Goal: Information Seeking & Learning: Learn about a topic

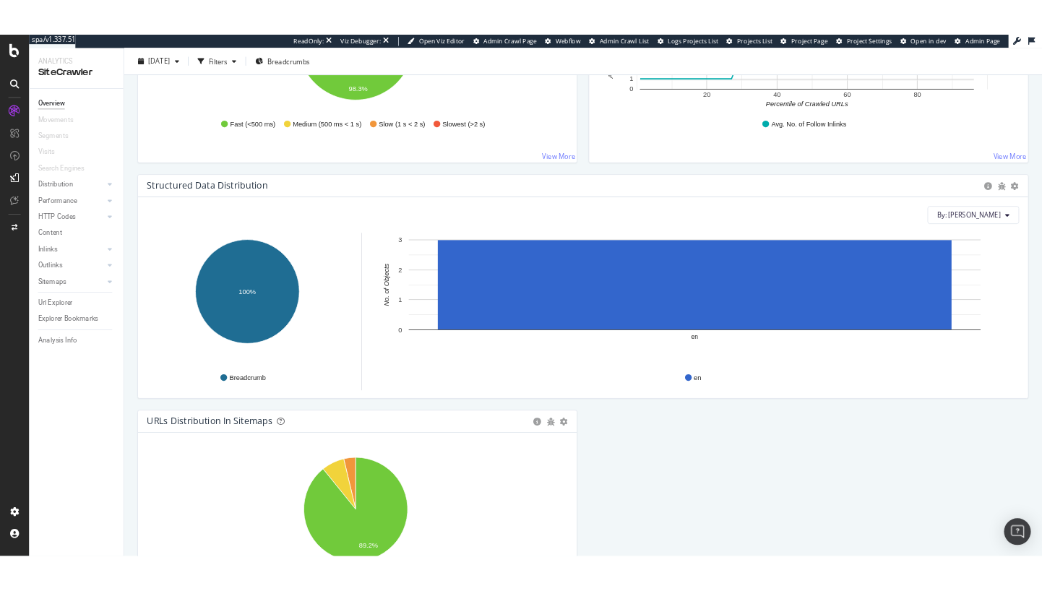
scroll to position [1440, 0]
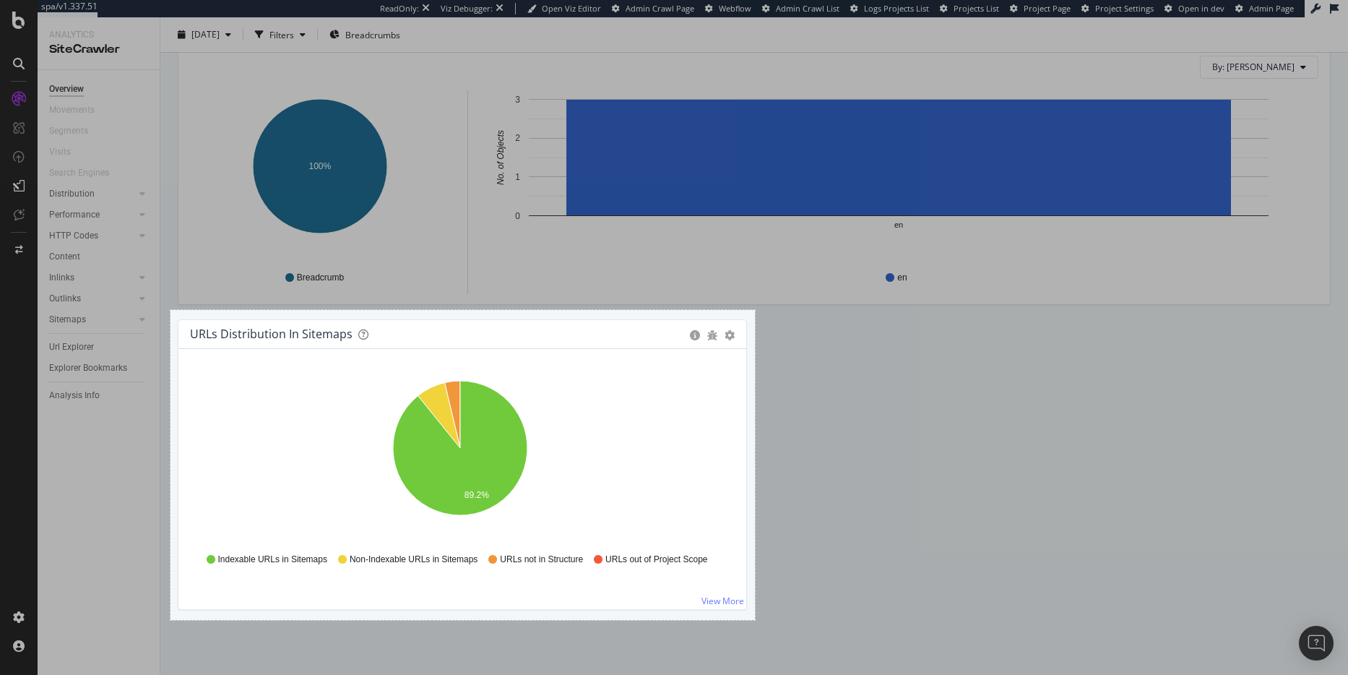
drag, startPoint x: 170, startPoint y: 310, endPoint x: 755, endPoint y: 620, distance: 661.4
click at [755, 620] on div "809 X 429" at bounding box center [674, 337] width 1348 height 675
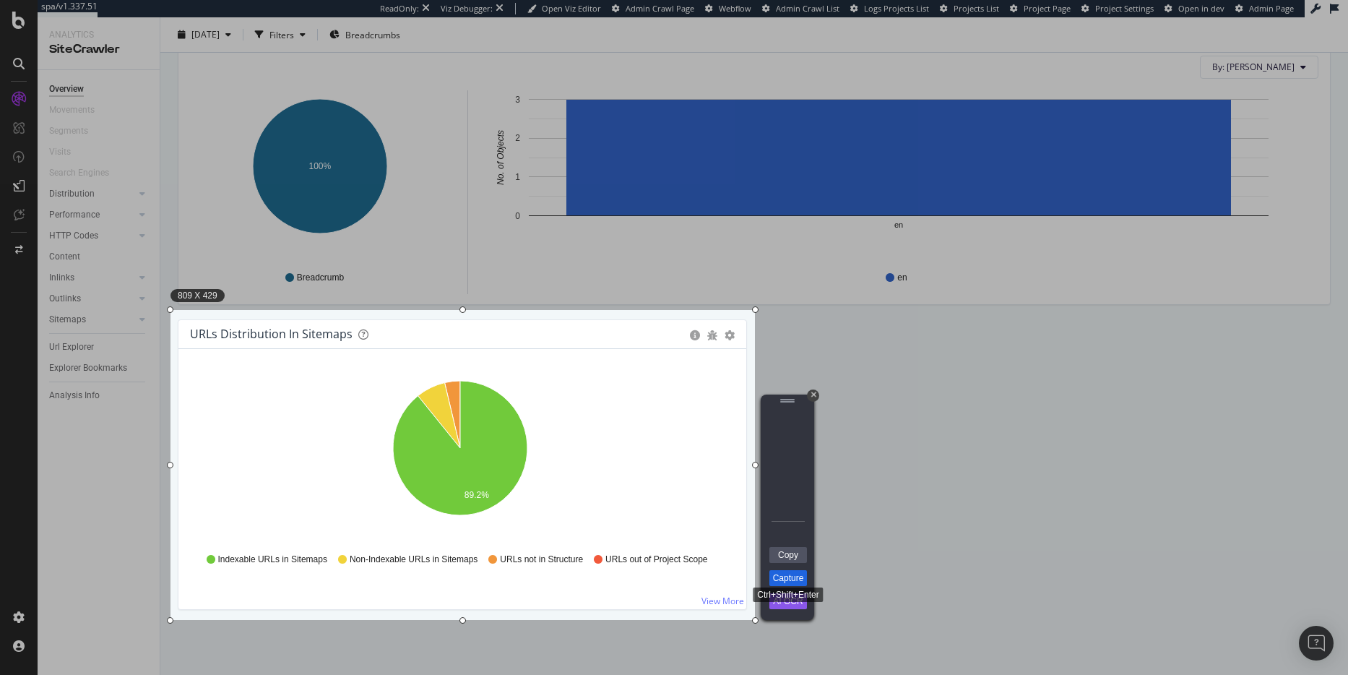
click at [789, 579] on link "Capture" at bounding box center [788, 578] width 38 height 16
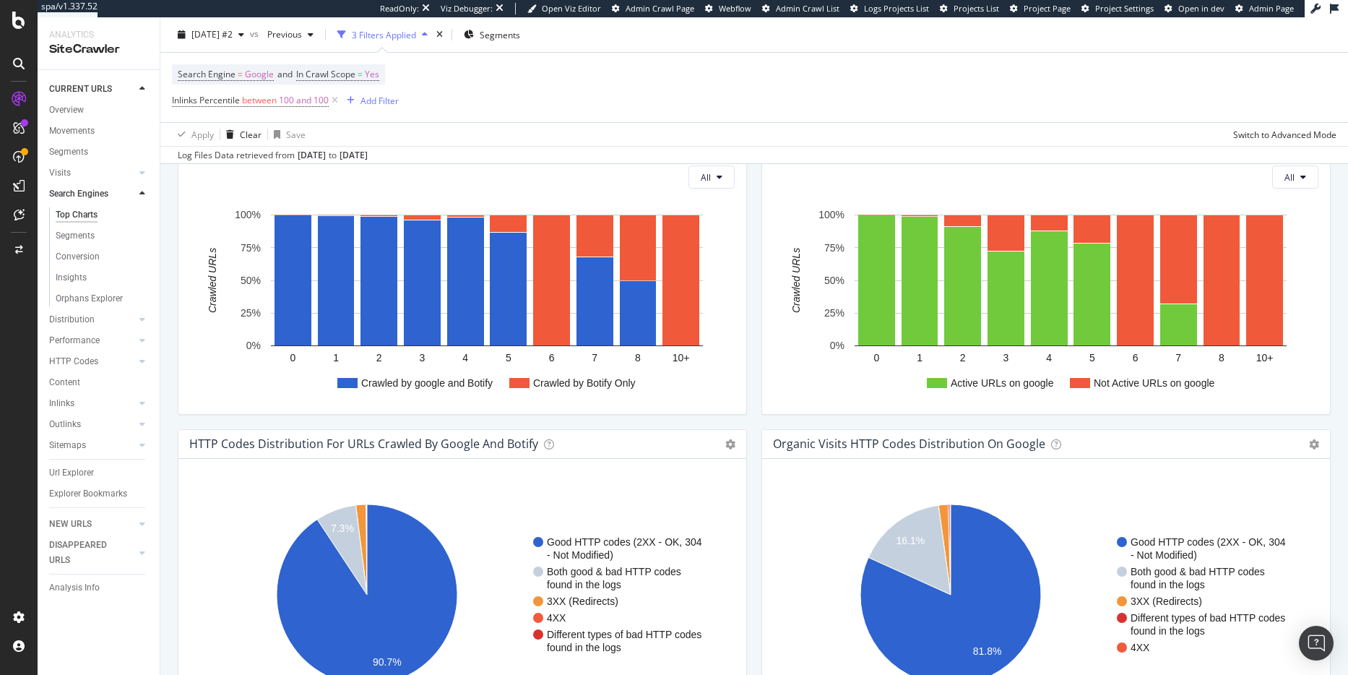
scroll to position [857, 0]
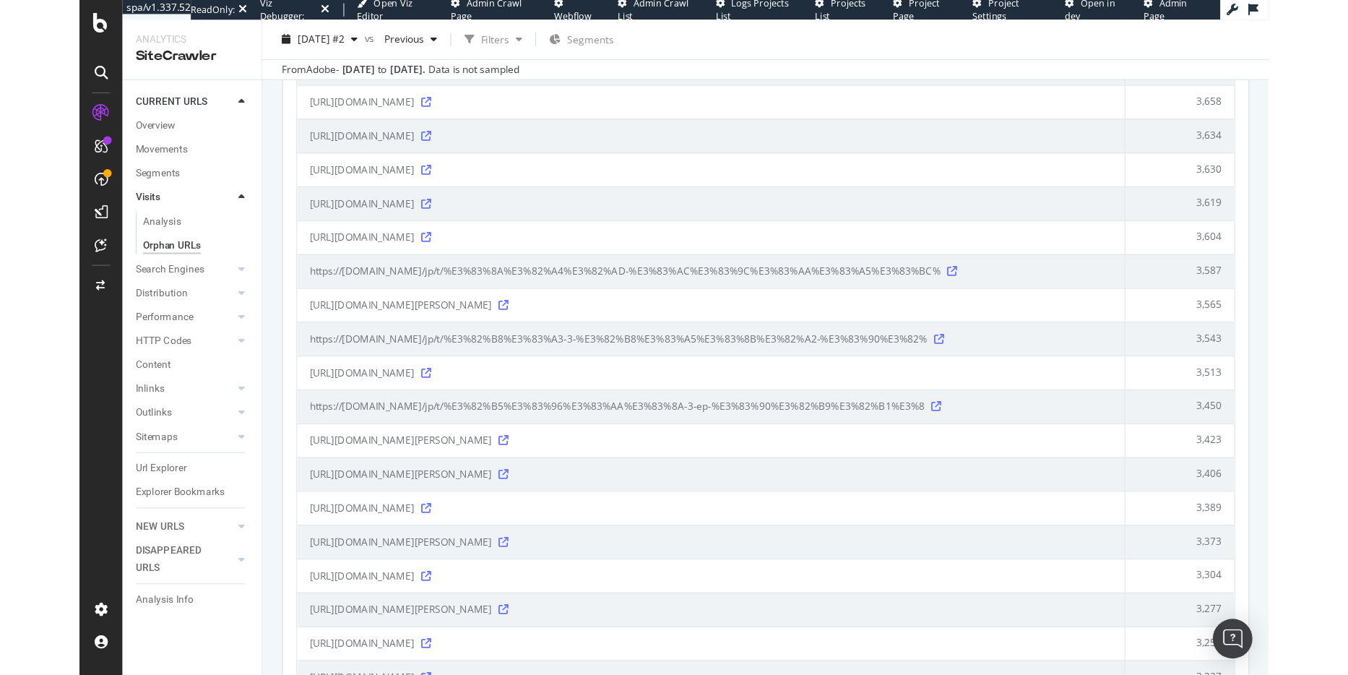
scroll to position [2760, 0]
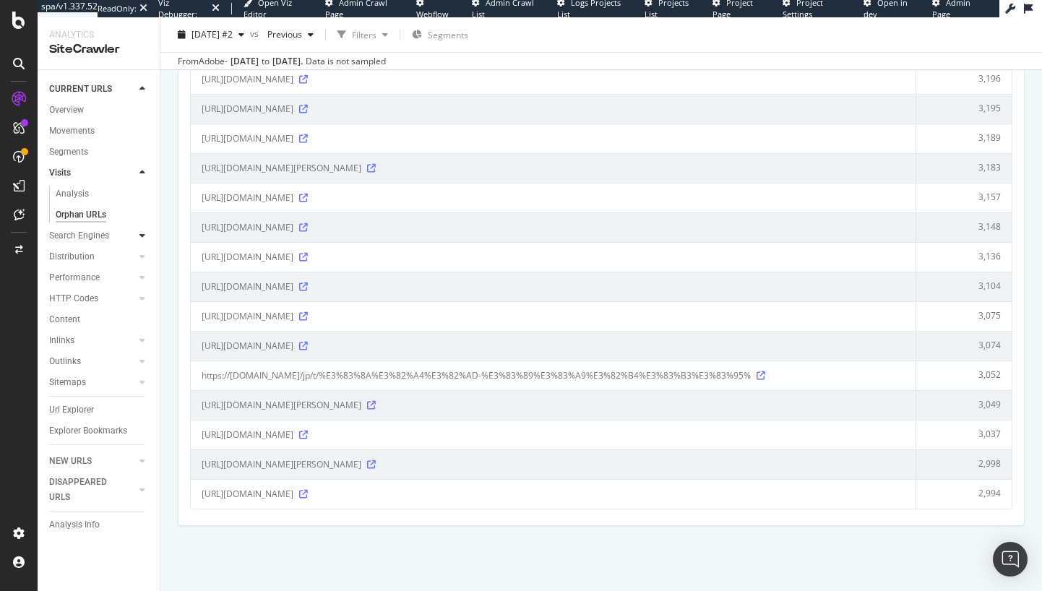
click at [139, 241] on div at bounding box center [142, 235] width 14 height 14
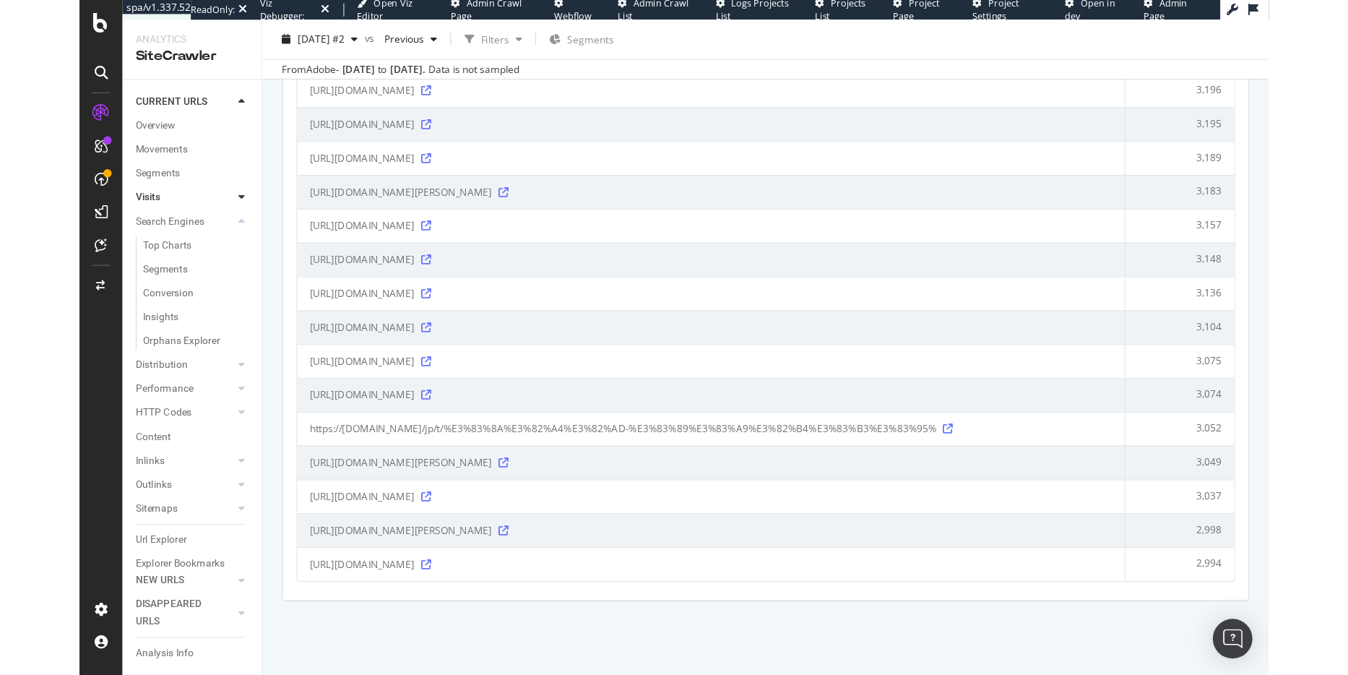
scroll to position [2676, 0]
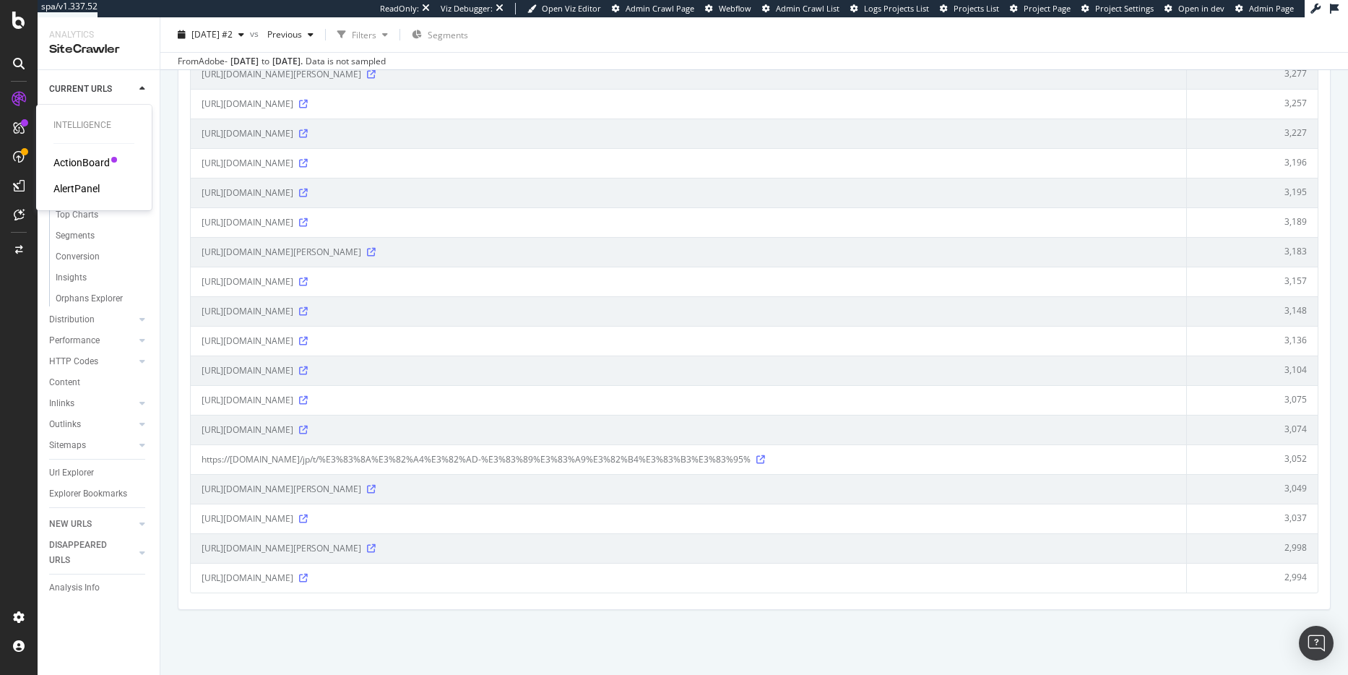
click at [81, 168] on div "ActionBoard" at bounding box center [81, 162] width 56 height 14
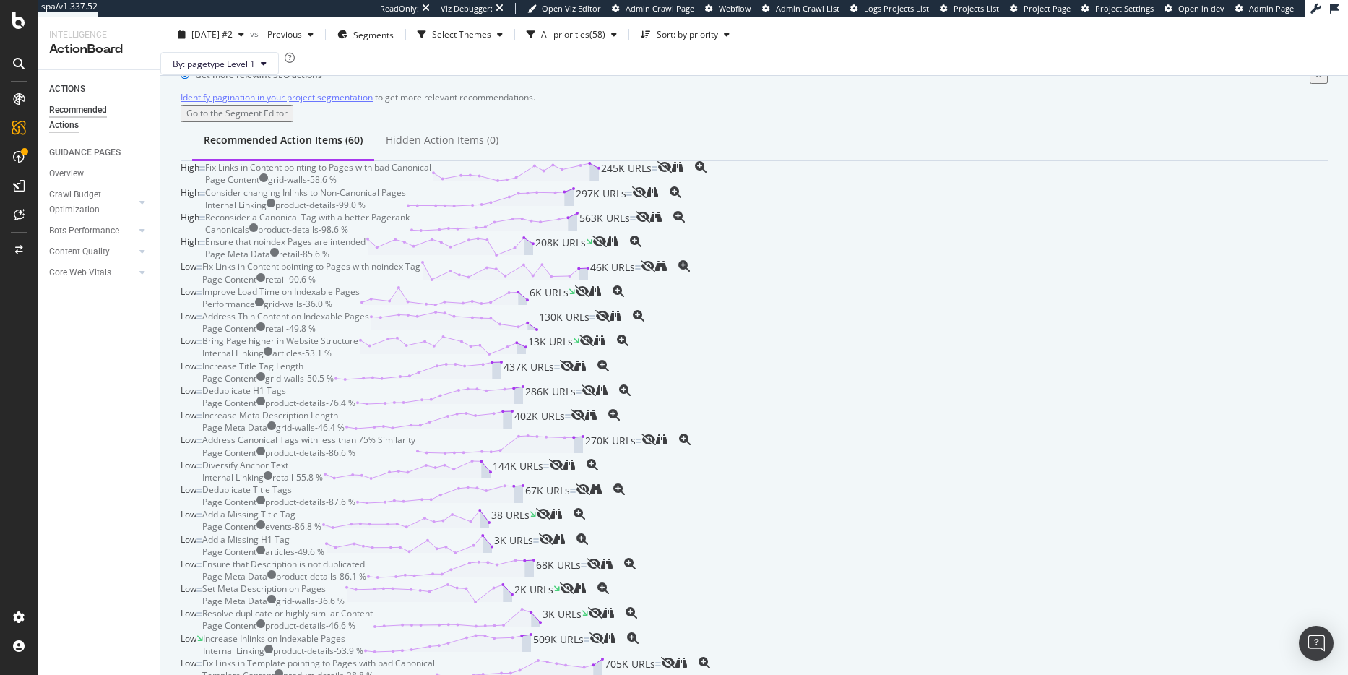
scroll to position [65, 0]
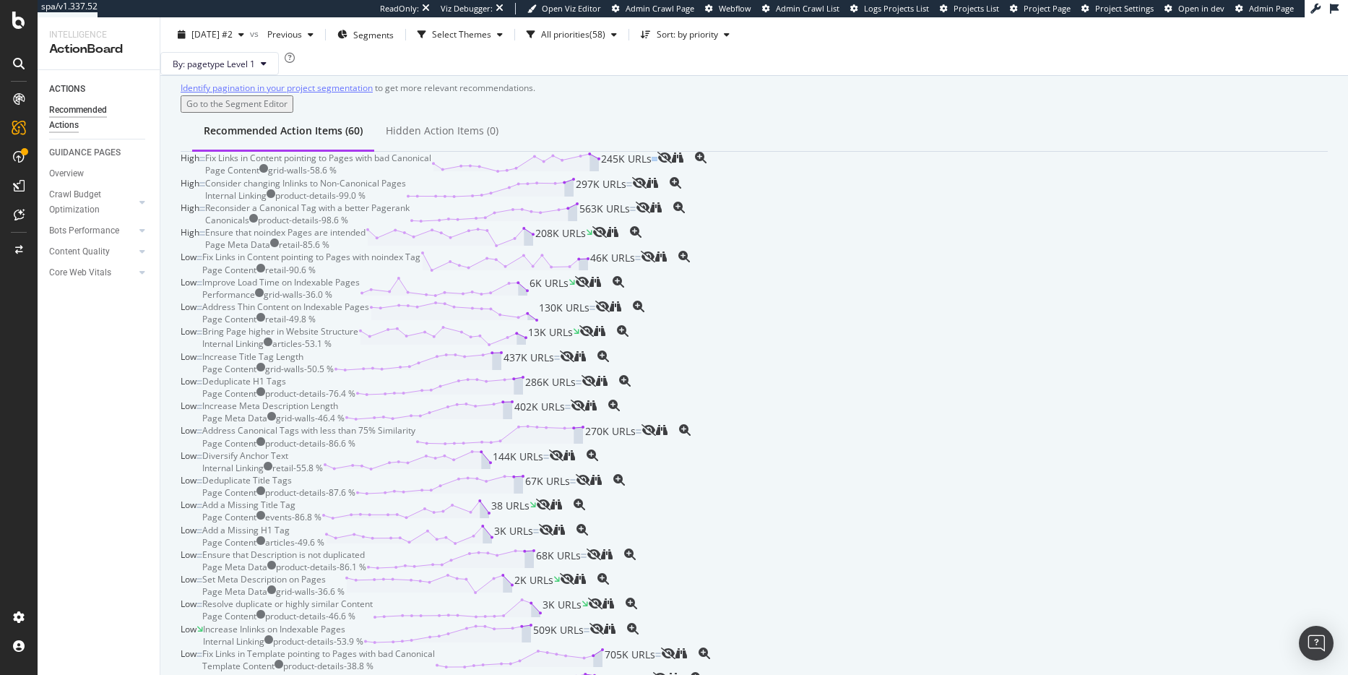
drag, startPoint x: 1255, startPoint y: 242, endPoint x: 1224, endPoint y: 204, distance: 48.7
click at [706, 163] on icon "magnifying-glass-plus" at bounding box center [701, 158] width 12 height 12
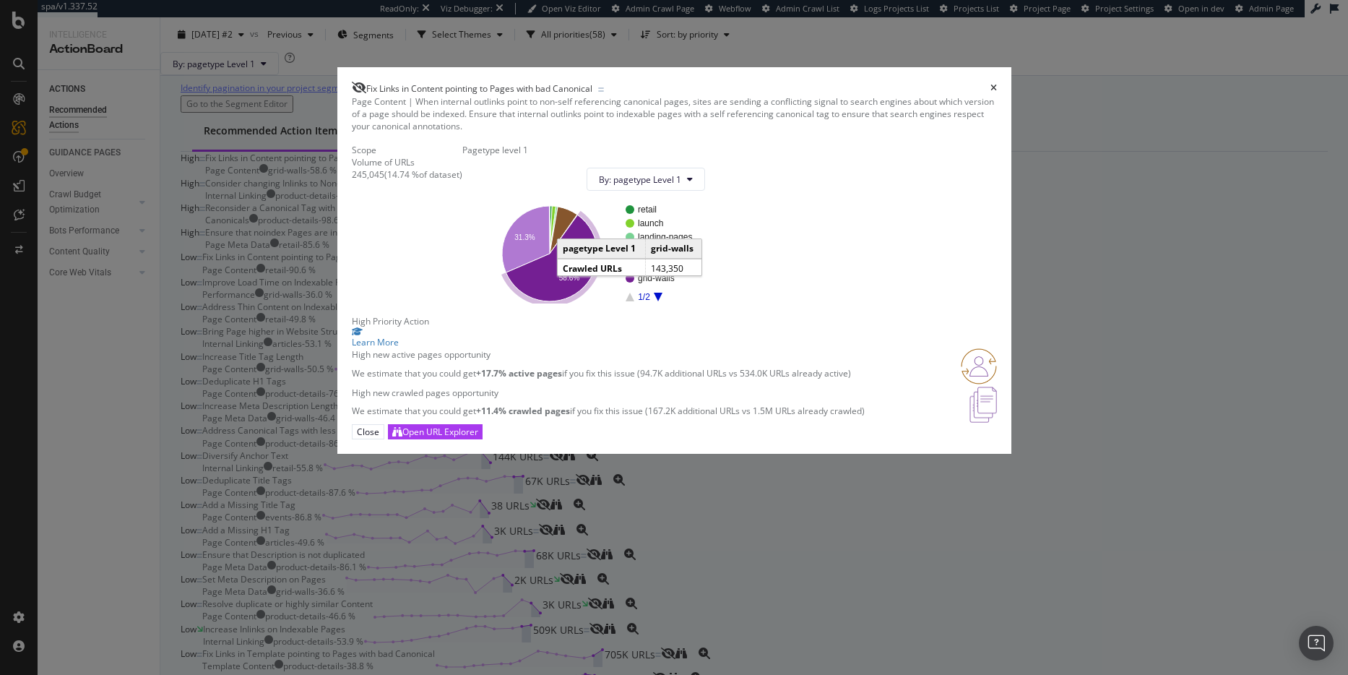
click at [597, 302] on icon "A chart." at bounding box center [552, 258] width 92 height 87
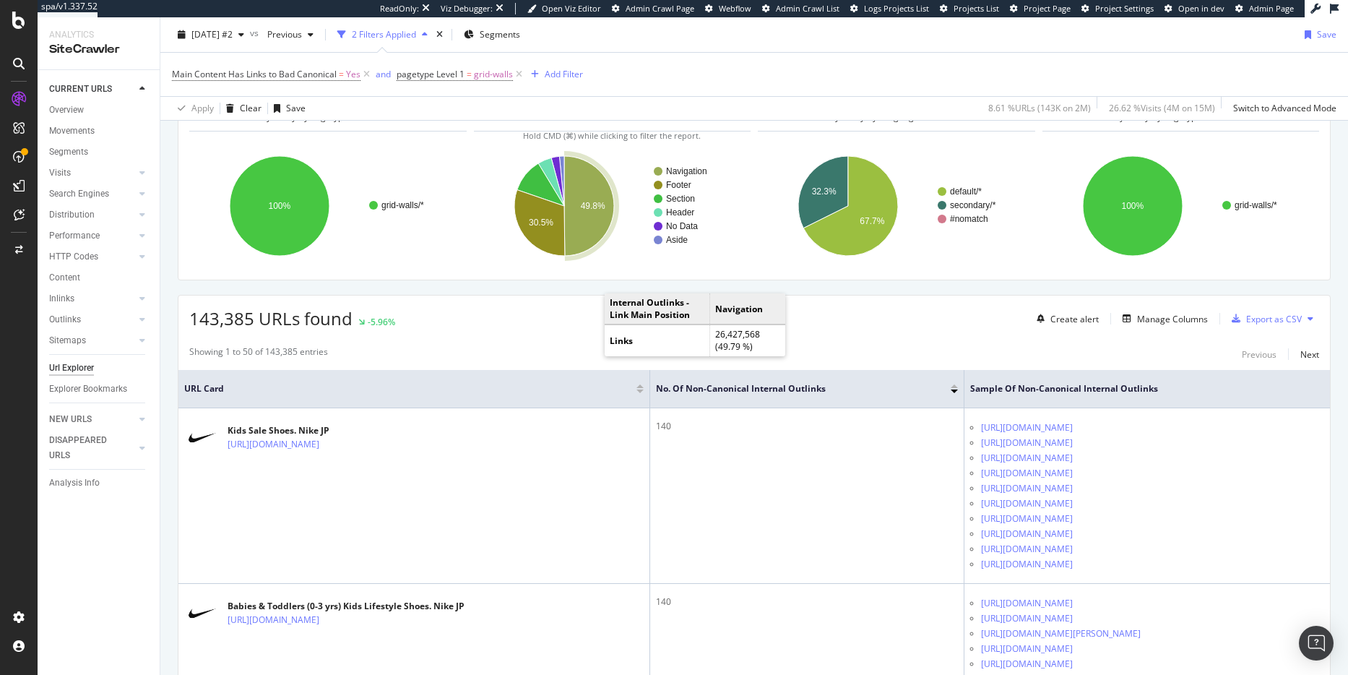
scroll to position [103, 0]
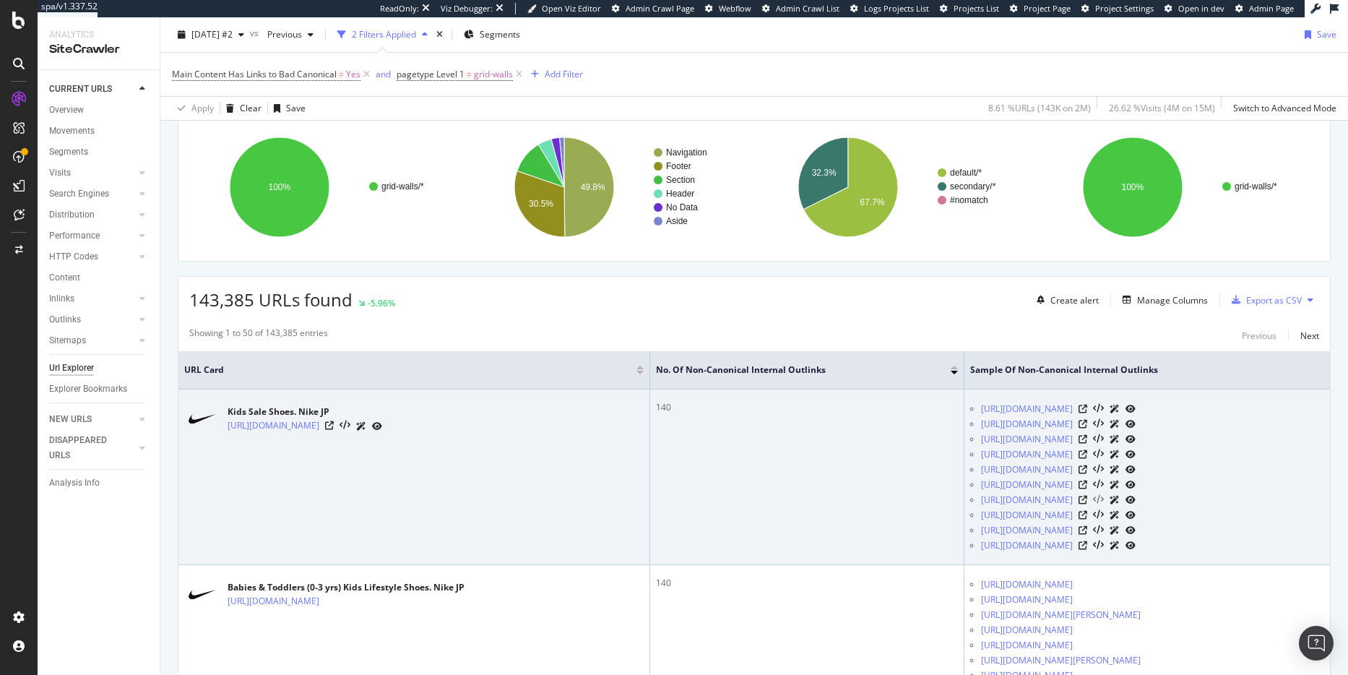
click at [1104, 505] on icon at bounding box center [1098, 500] width 11 height 10
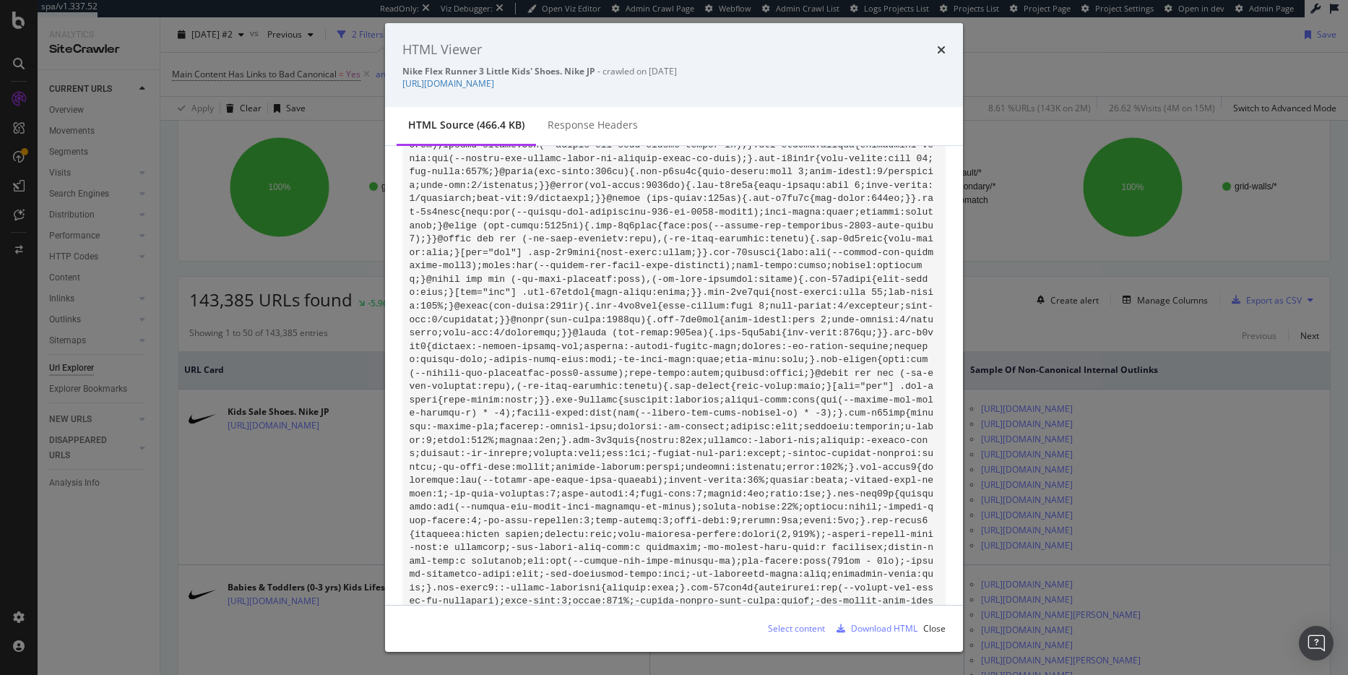
scroll to position [1702, 0]
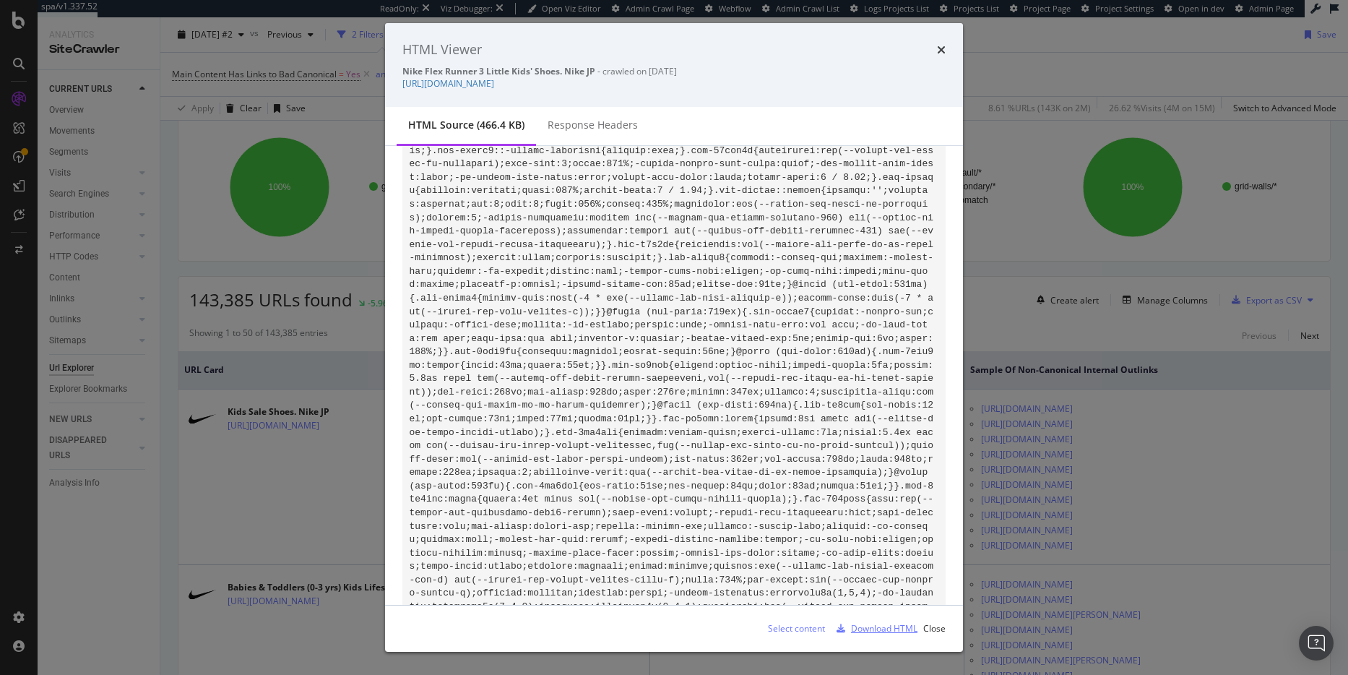
click at [870, 628] on div "Download HTML" at bounding box center [884, 628] width 66 height 12
click at [940, 624] on div "Close" at bounding box center [934, 628] width 22 height 12
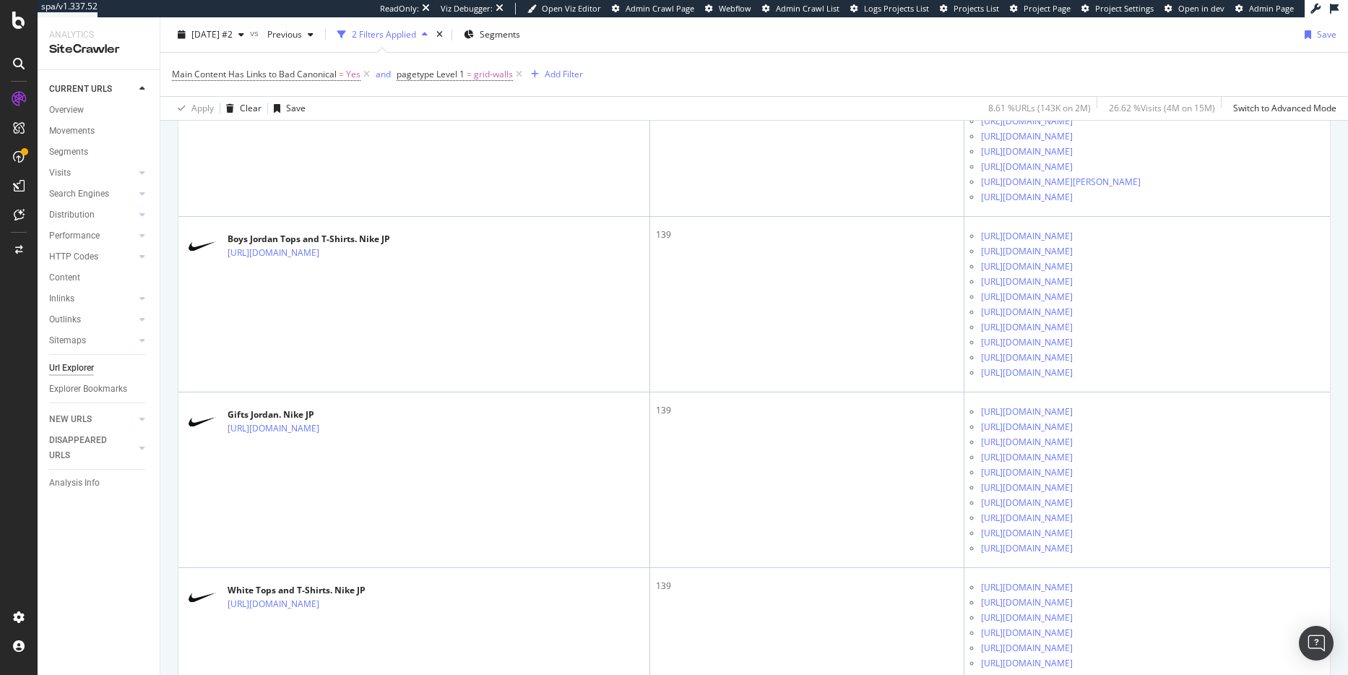
scroll to position [987, 0]
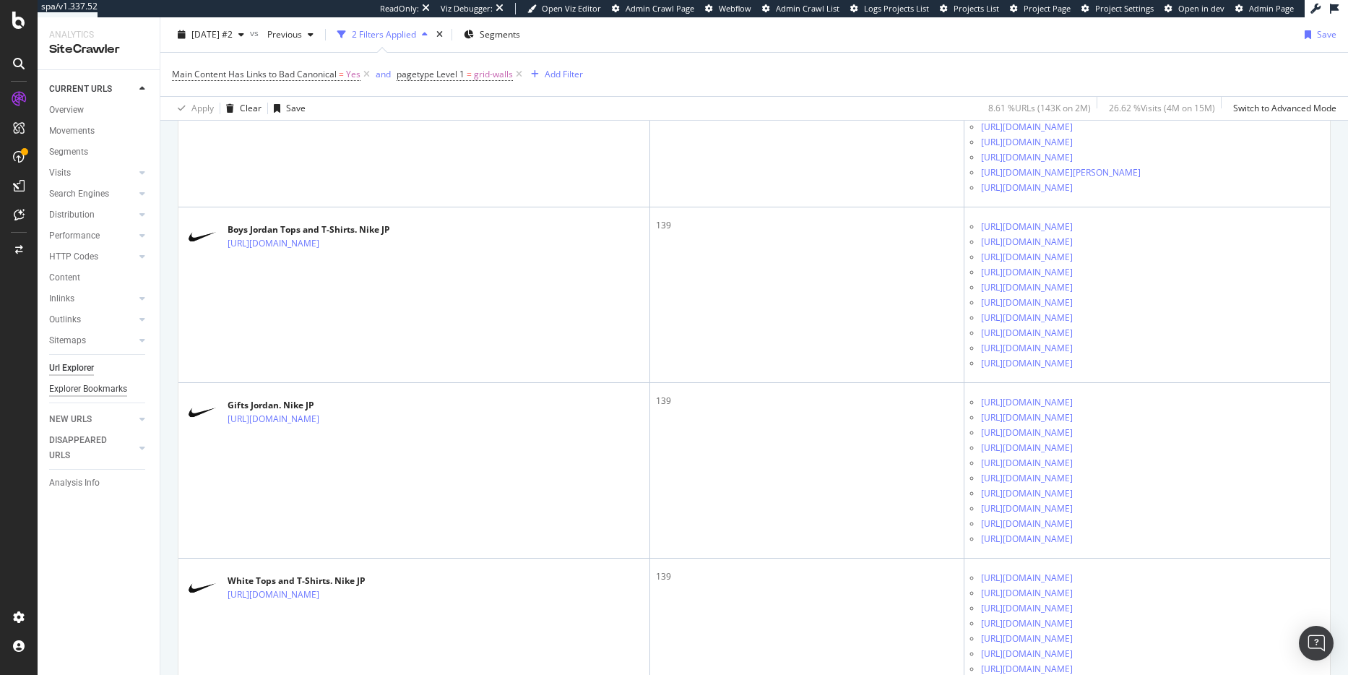
click at [101, 391] on div "Explorer Bookmarks" at bounding box center [88, 388] width 78 height 15
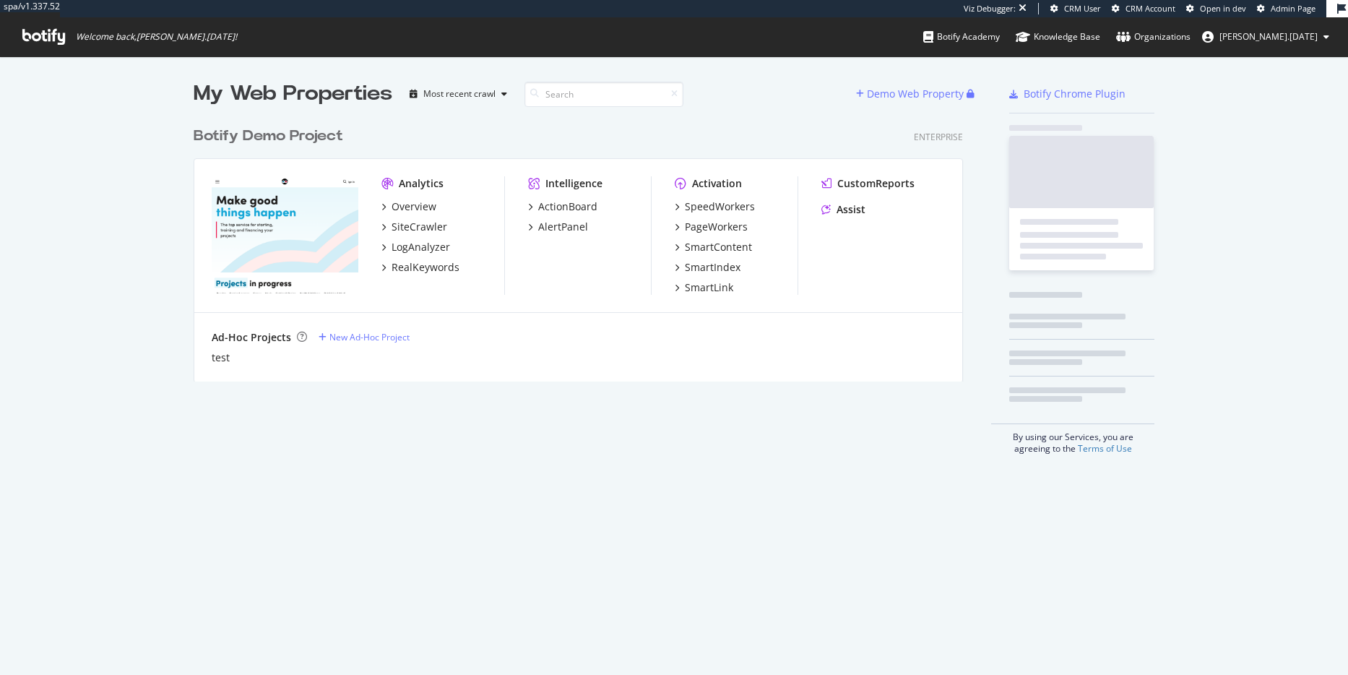
scroll to position [262, 770]
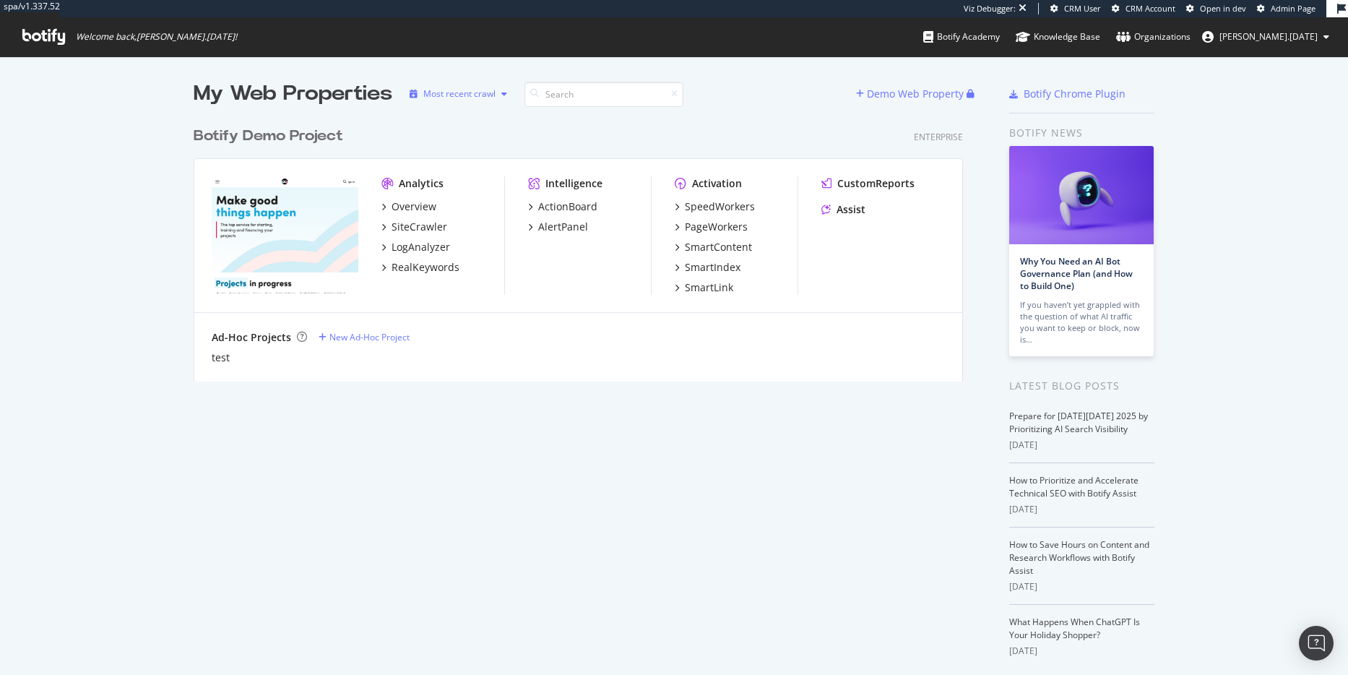
click at [445, 98] on div "Most recent crawl" at bounding box center [459, 94] width 72 height 9
click at [445, 65] on div "My Web Properties Most recent crawl Demo Web Property Botify Demo Project Enter…" at bounding box center [674, 394] width 1348 height 677
click at [409, 208] on div "Overview" at bounding box center [413, 206] width 45 height 14
